Goal: Information Seeking & Learning: Learn about a topic

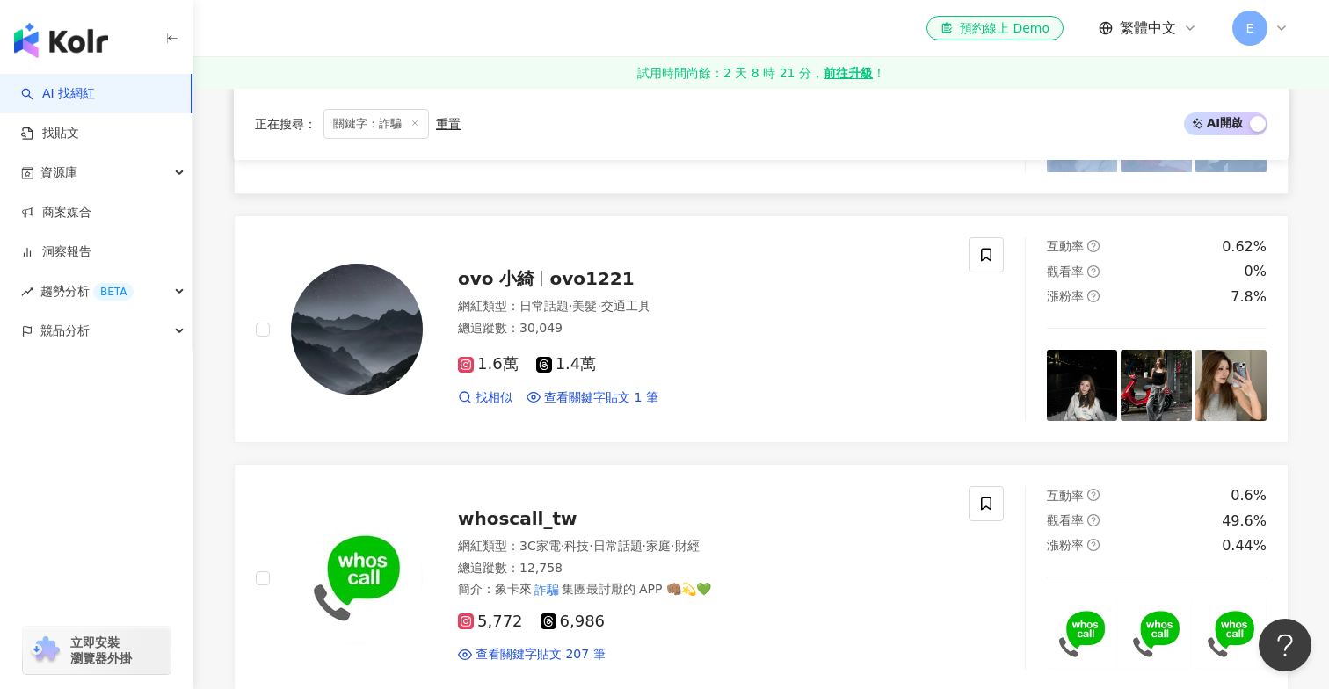
scroll to position [2610, 0]
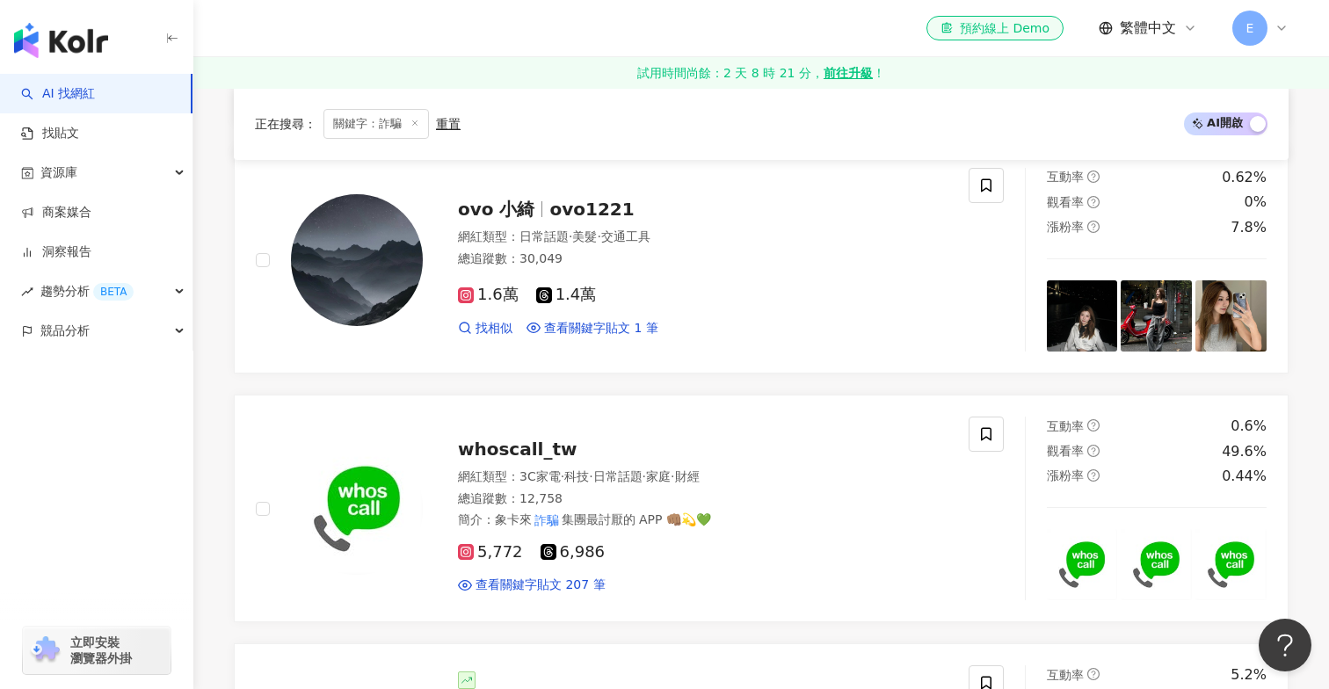
click at [222, 371] on div "正在搜尋 ： 關鍵字：詐騙 重置 AI 開啟 AI 關閉 小慧就愛吃 網紅類型 ： 大胃王 · 美食 總追蹤數 ： 473,068 5.4萬 9.2萬 28.…" at bounding box center [761, 96] width 1125 height 4025
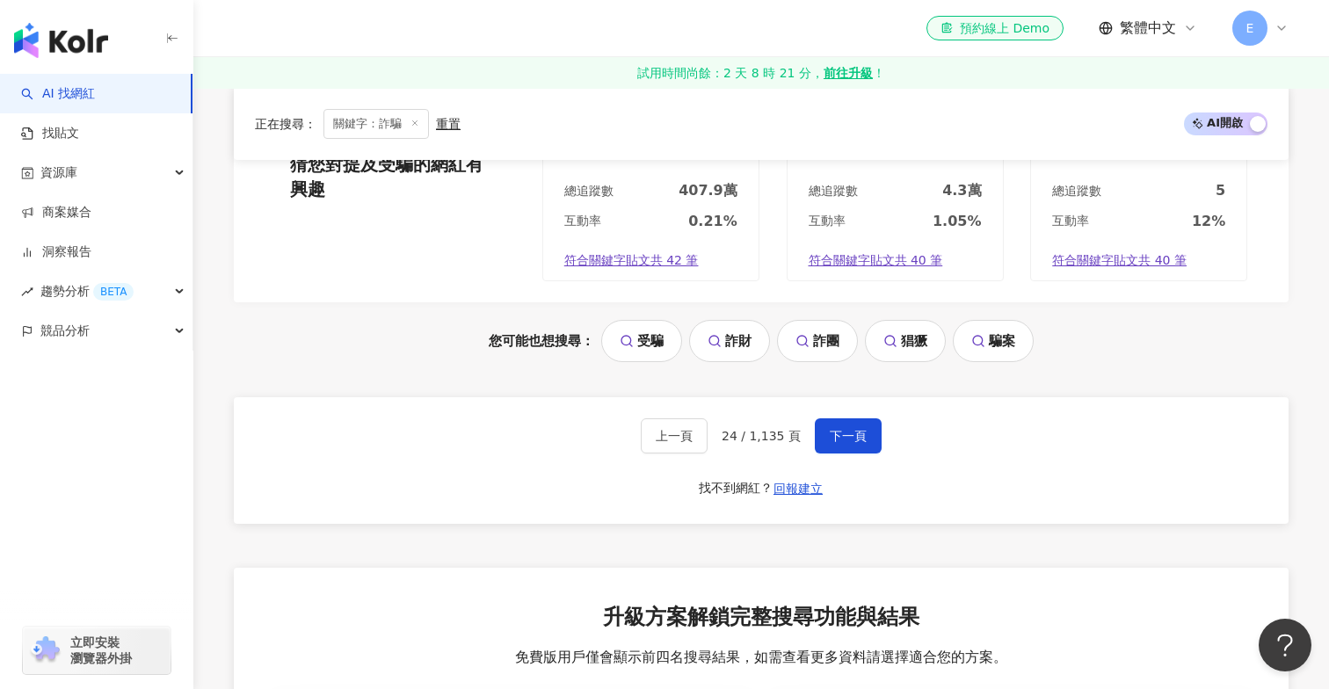
scroll to position [3743, 0]
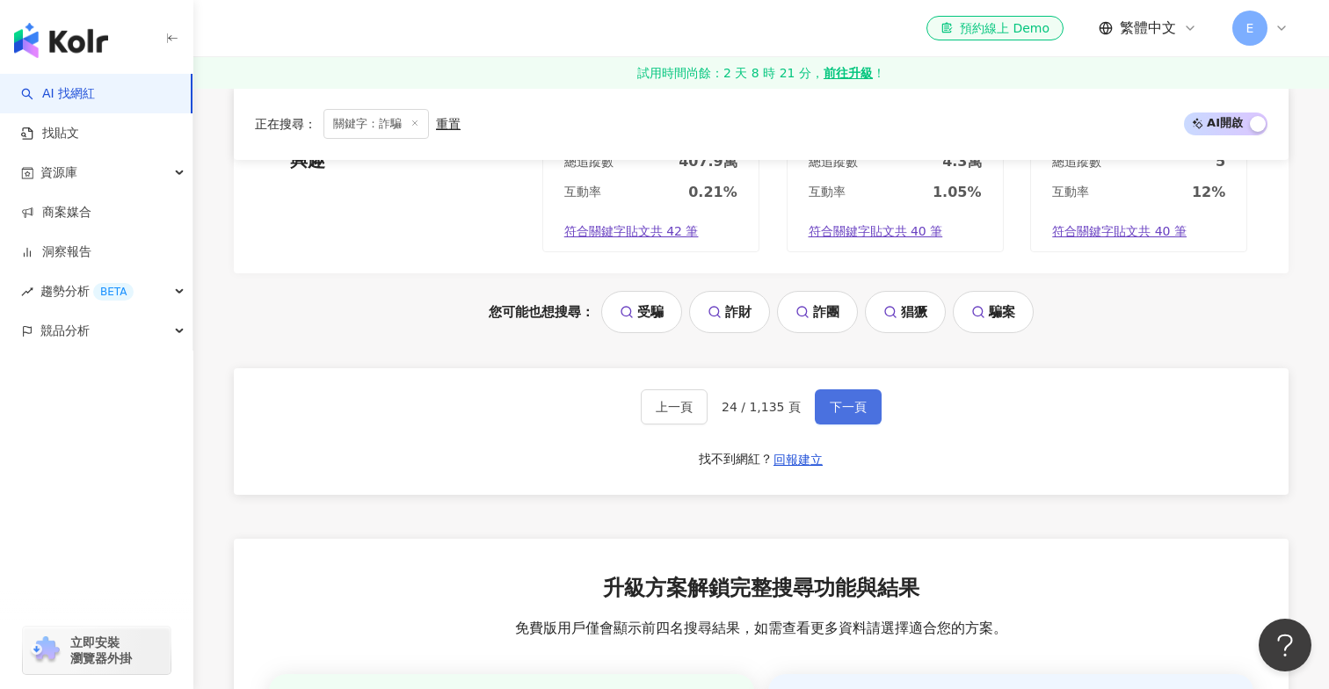
click at [838, 413] on button "下一頁" at bounding box center [848, 406] width 67 height 35
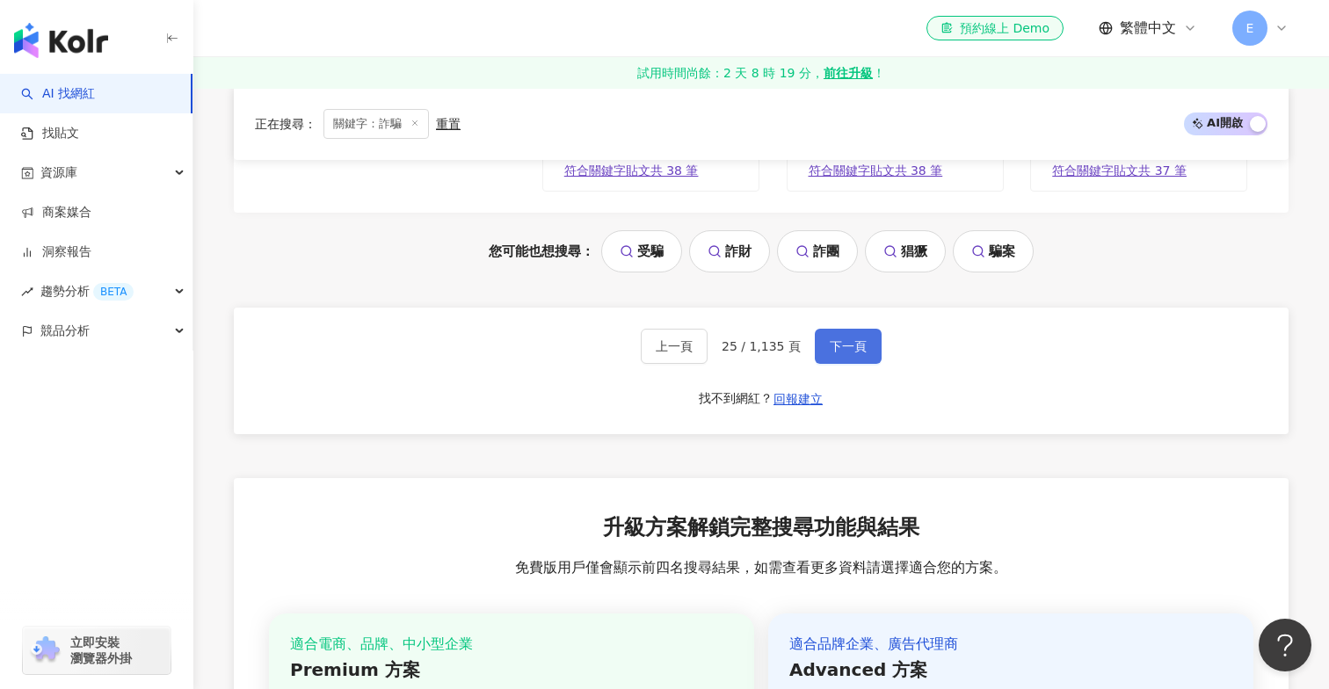
click at [861, 343] on span "下一頁" at bounding box center [848, 346] width 37 height 14
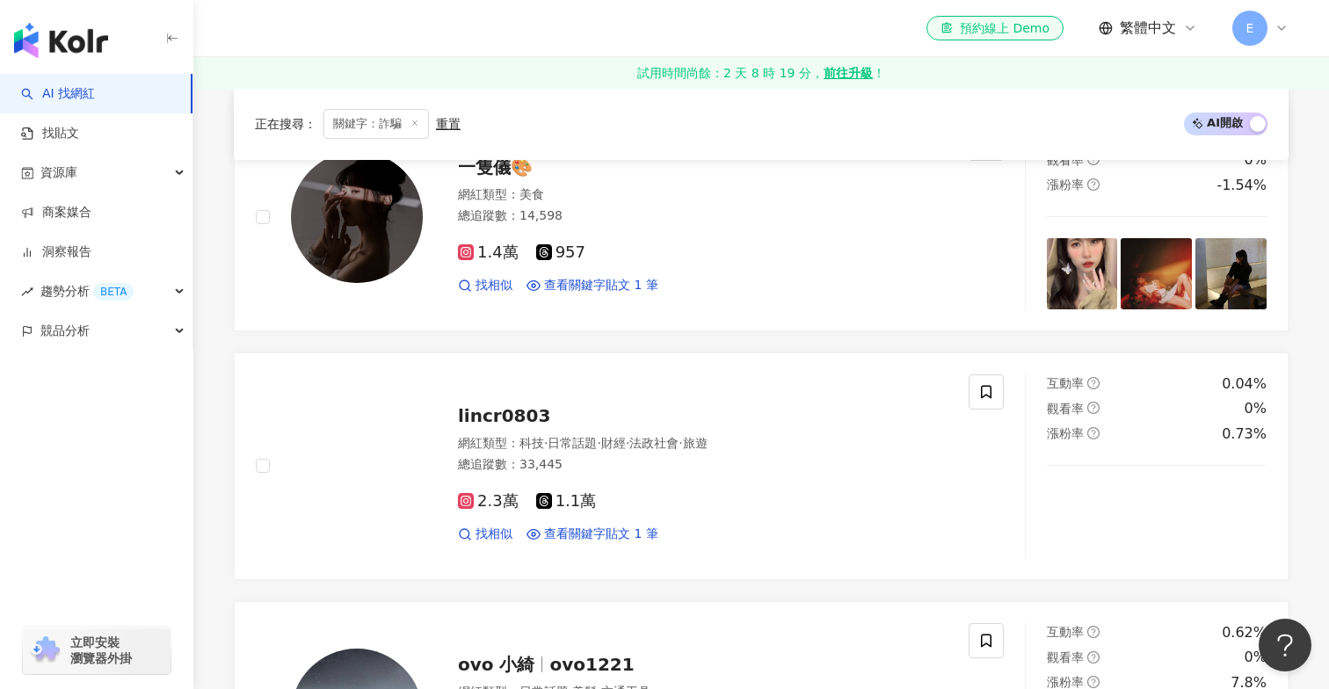
scroll to position [1661, 0]
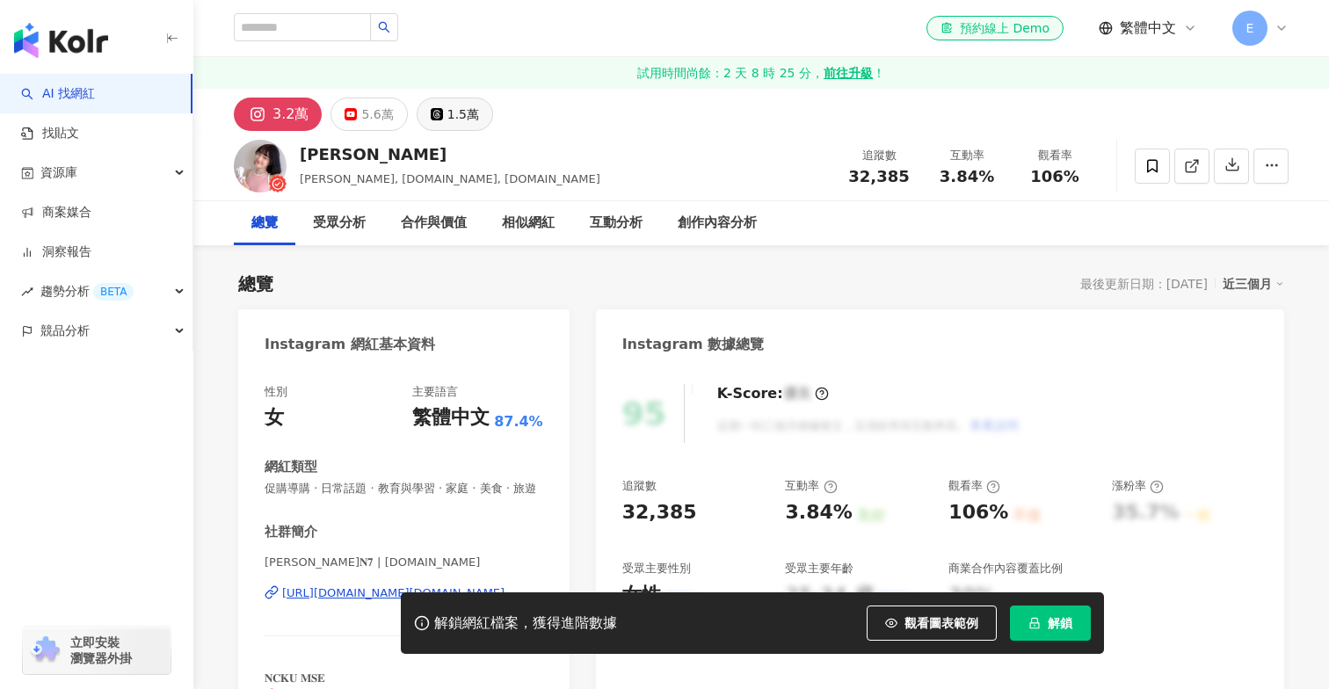
click at [473, 120] on button "1.5萬" at bounding box center [455, 114] width 76 height 33
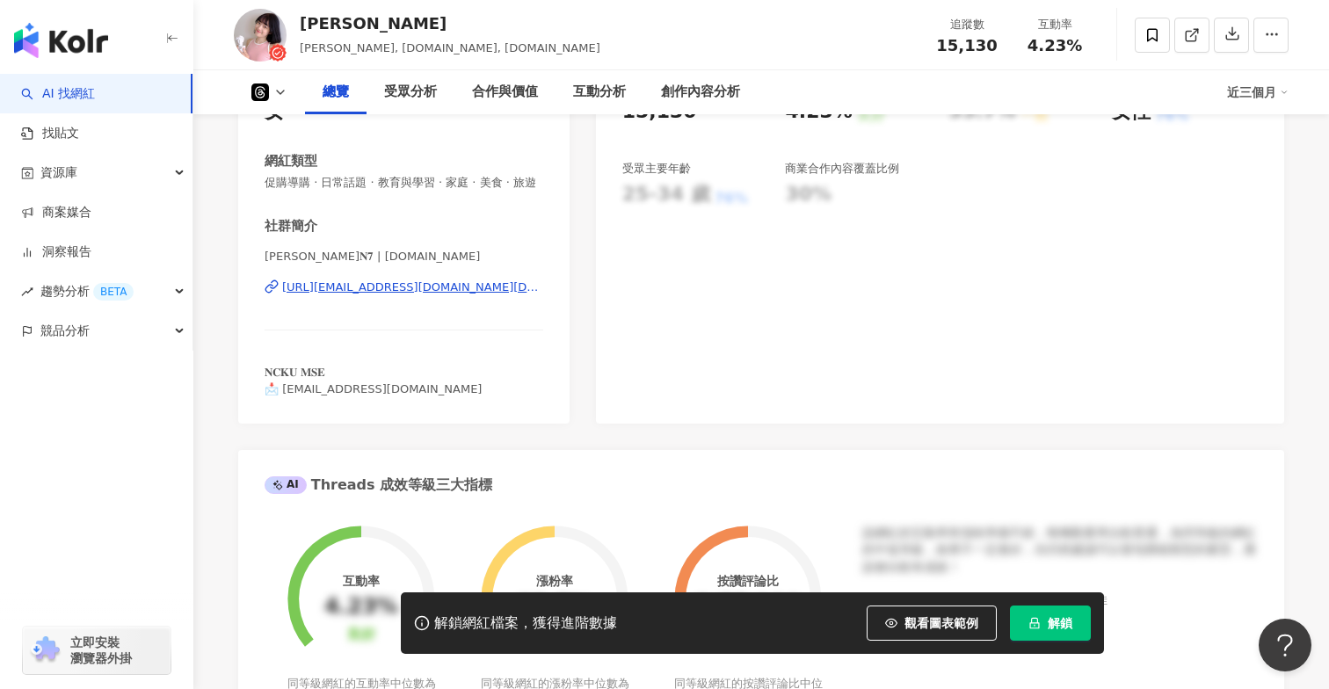
click at [393, 287] on div "https://www.threads.com/@enqi.er" at bounding box center [412, 288] width 261 height 16
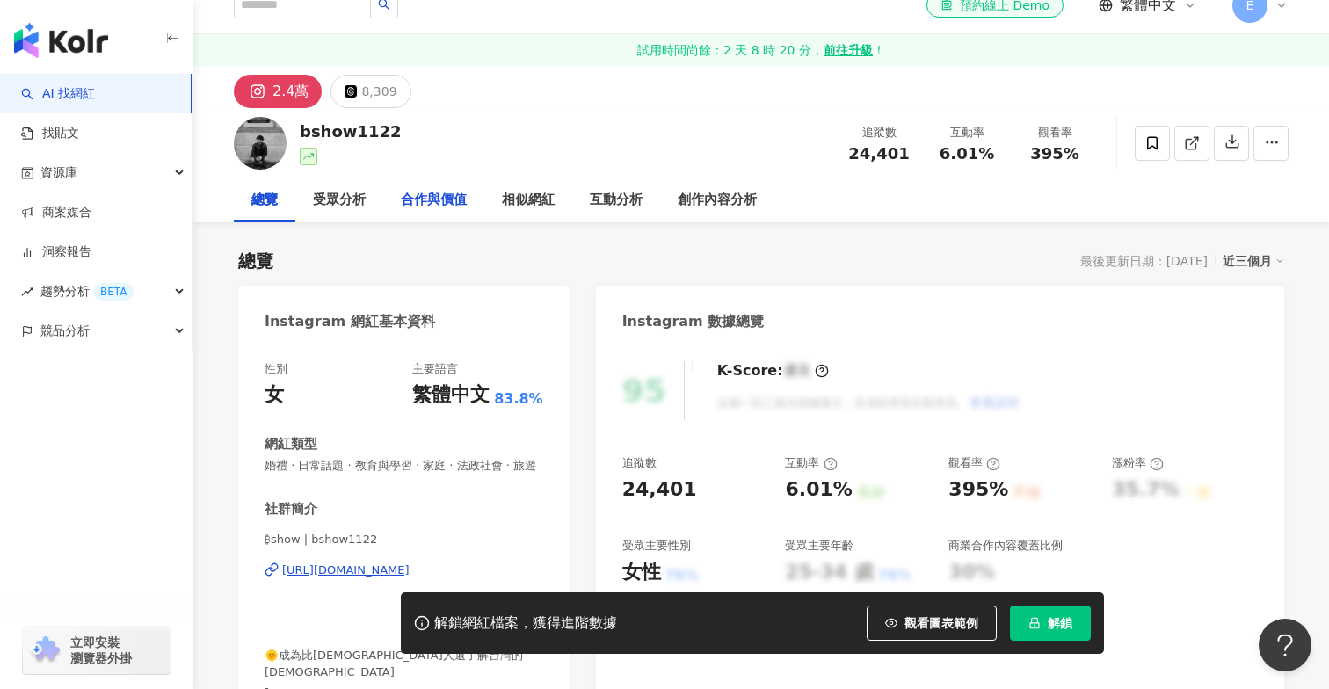
scroll to position [25, 0]
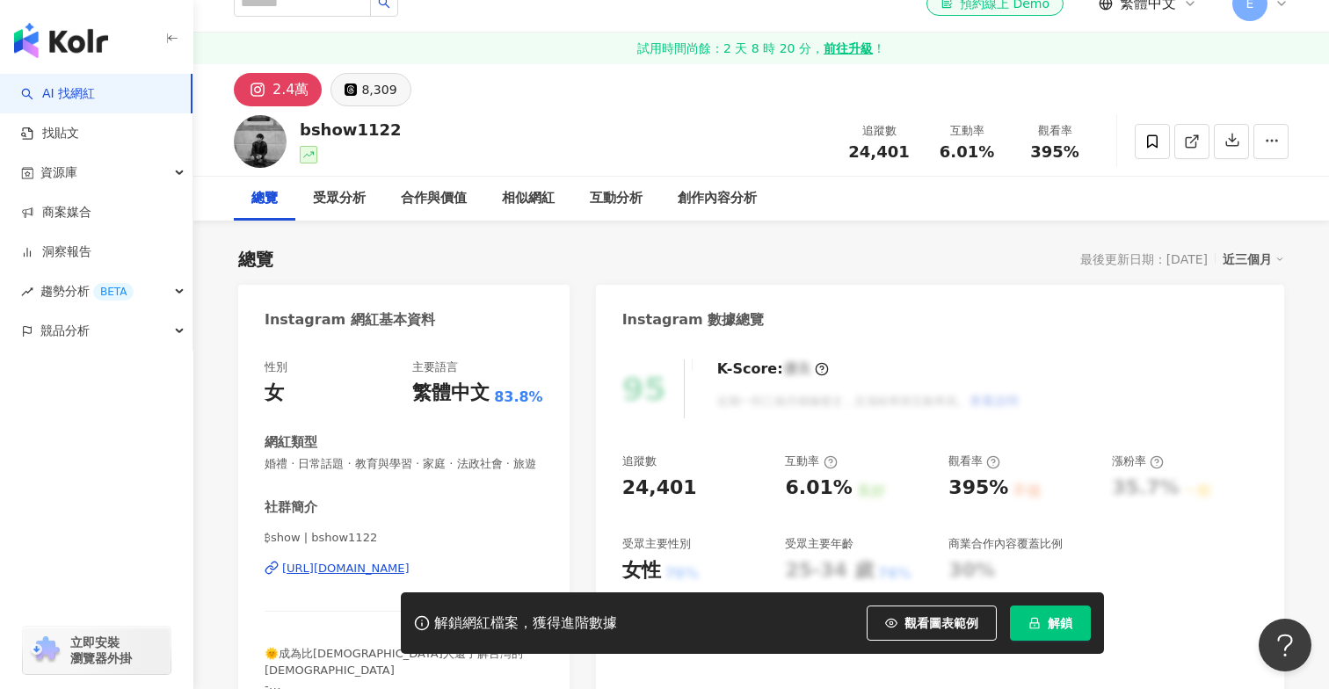
click at [374, 81] on div "8,309" at bounding box center [378, 89] width 35 height 25
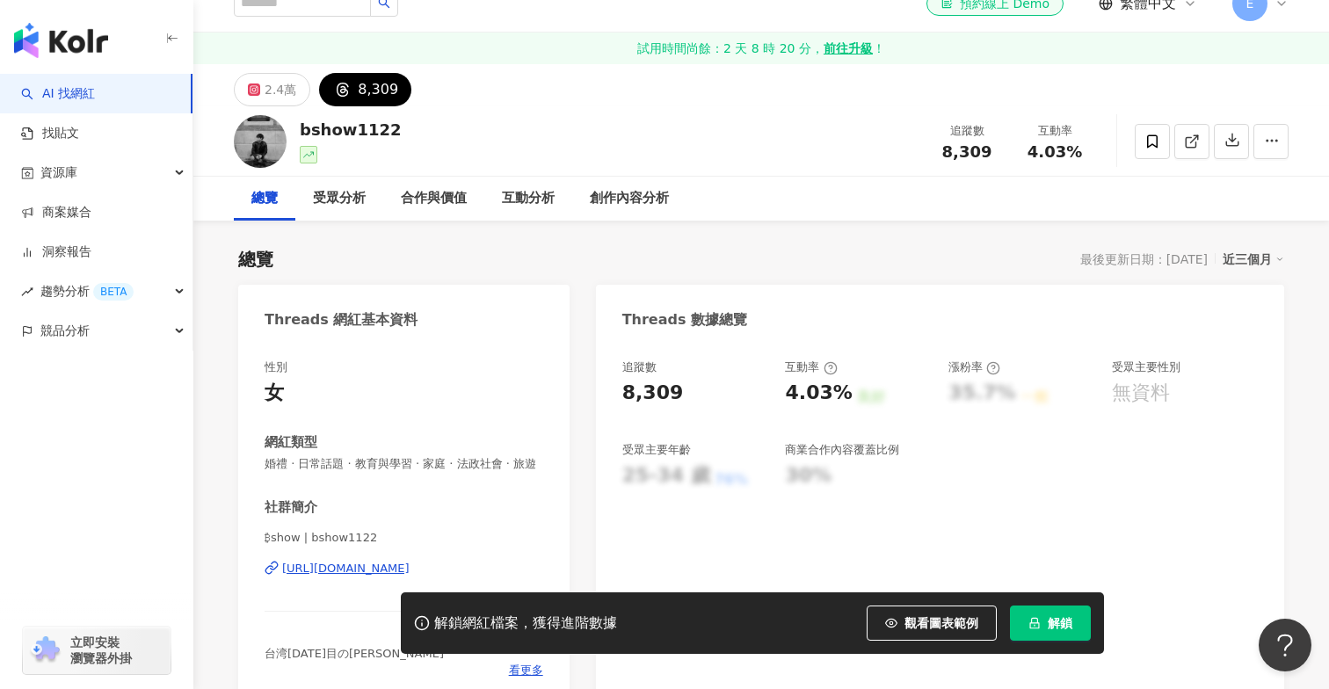
scroll to position [172, 0]
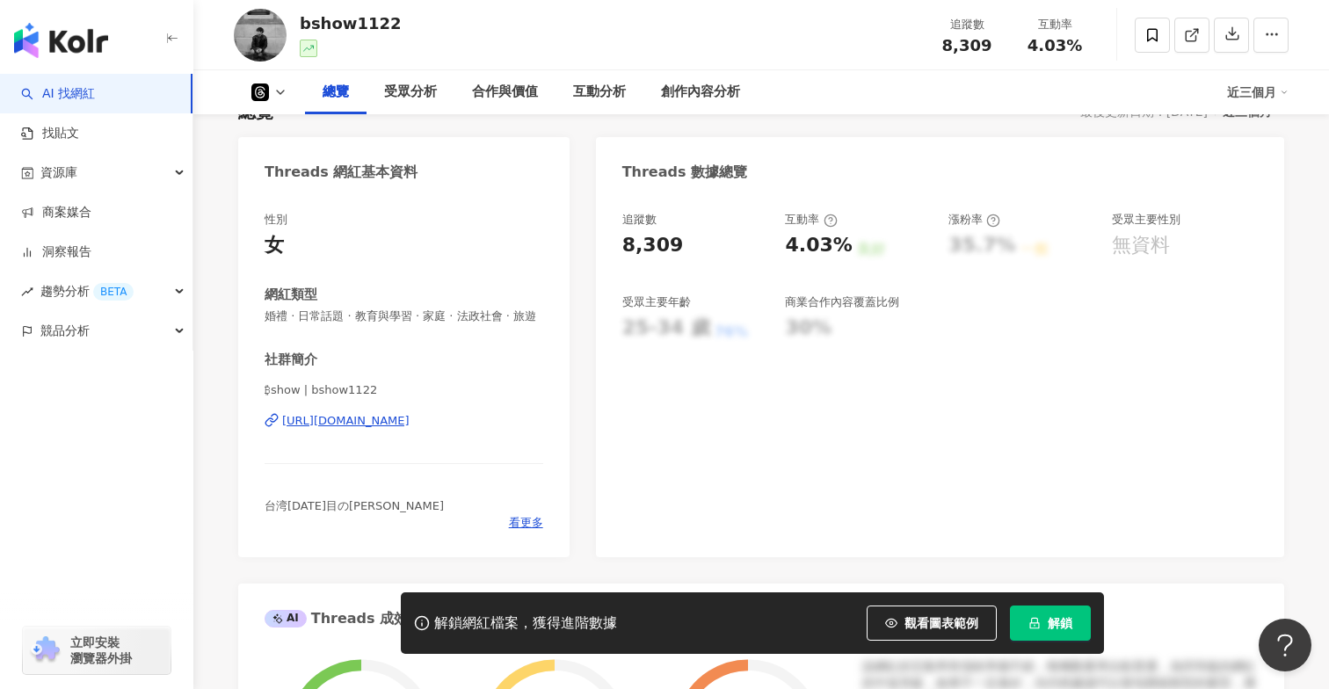
click at [400, 428] on div "https://www.threads.com/@bshow1122" at bounding box center [345, 421] width 127 height 16
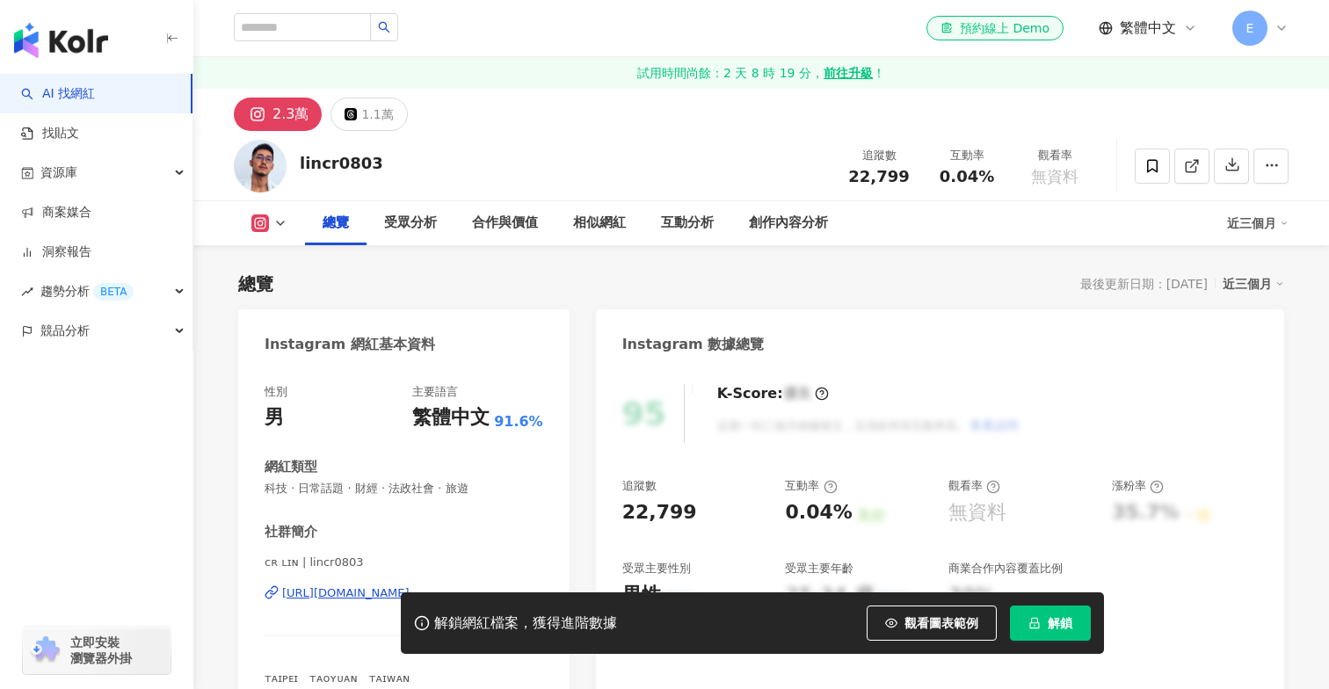
click at [362, 122] on div "1.1萬" at bounding box center [377, 114] width 32 height 25
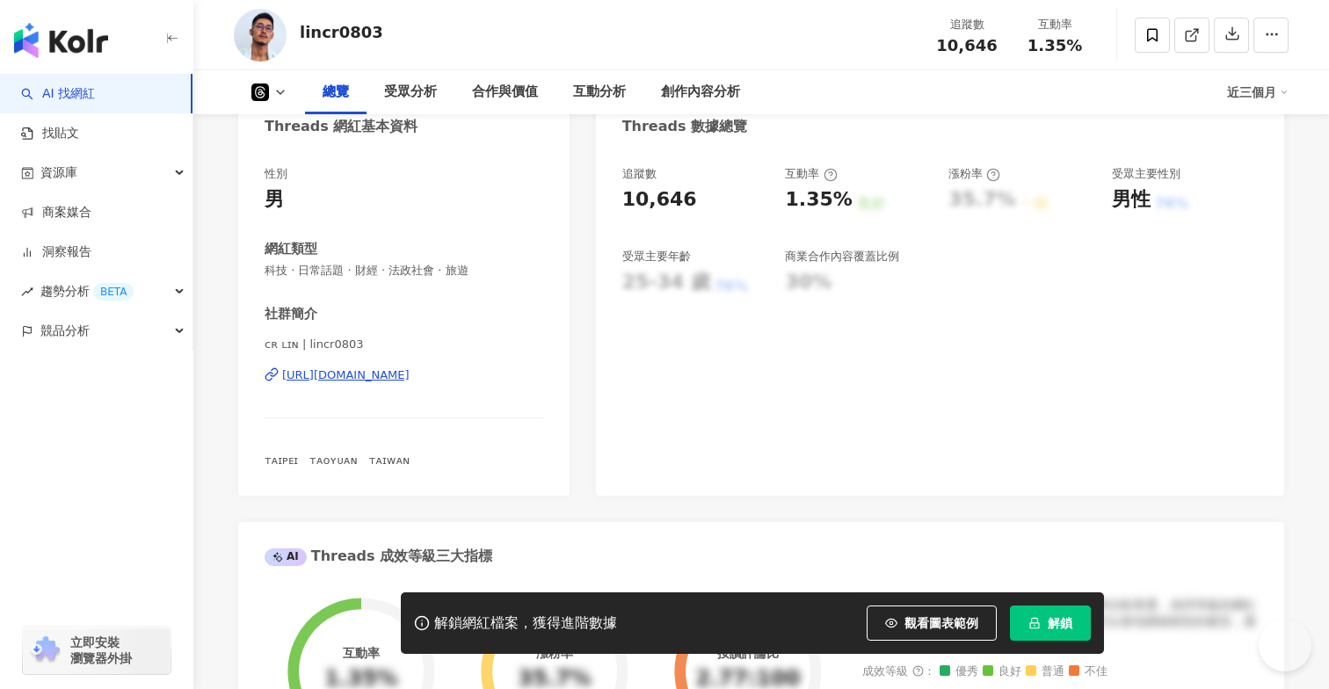
scroll to position [291, 0]
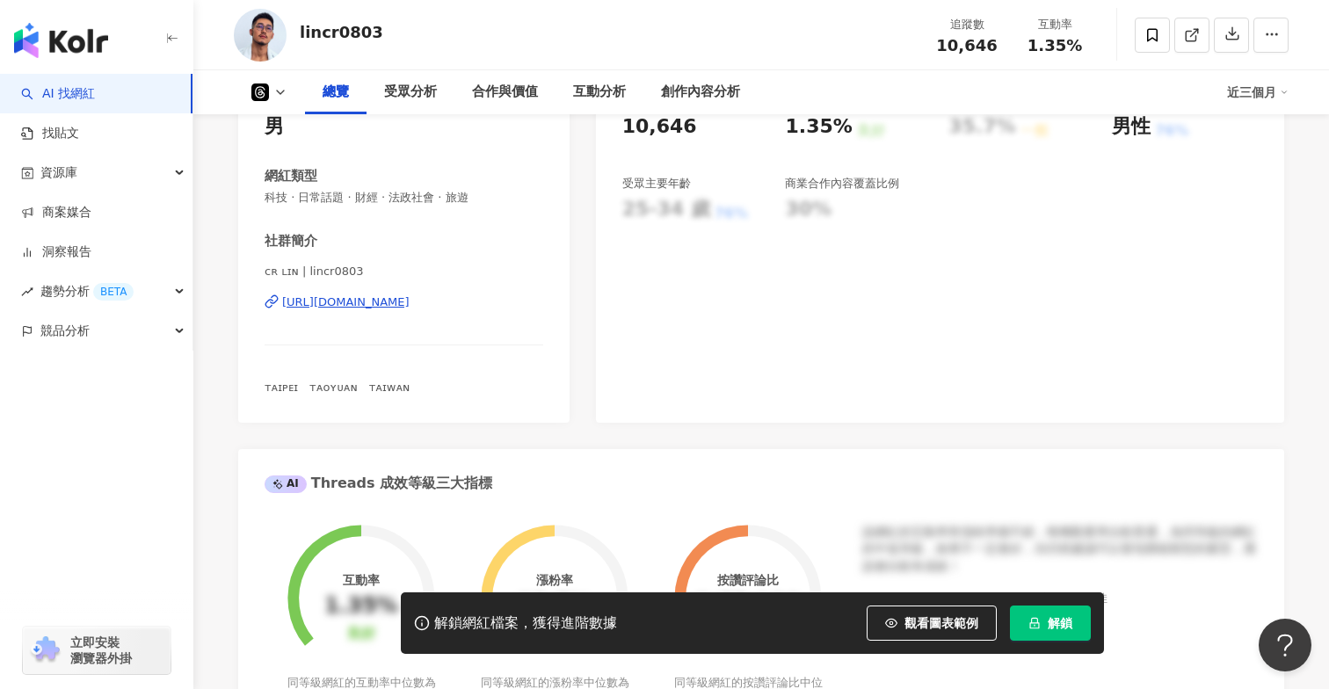
click at [382, 307] on div "[URL][DOMAIN_NAME]" at bounding box center [345, 302] width 127 height 16
